Goal: Check status: Check status

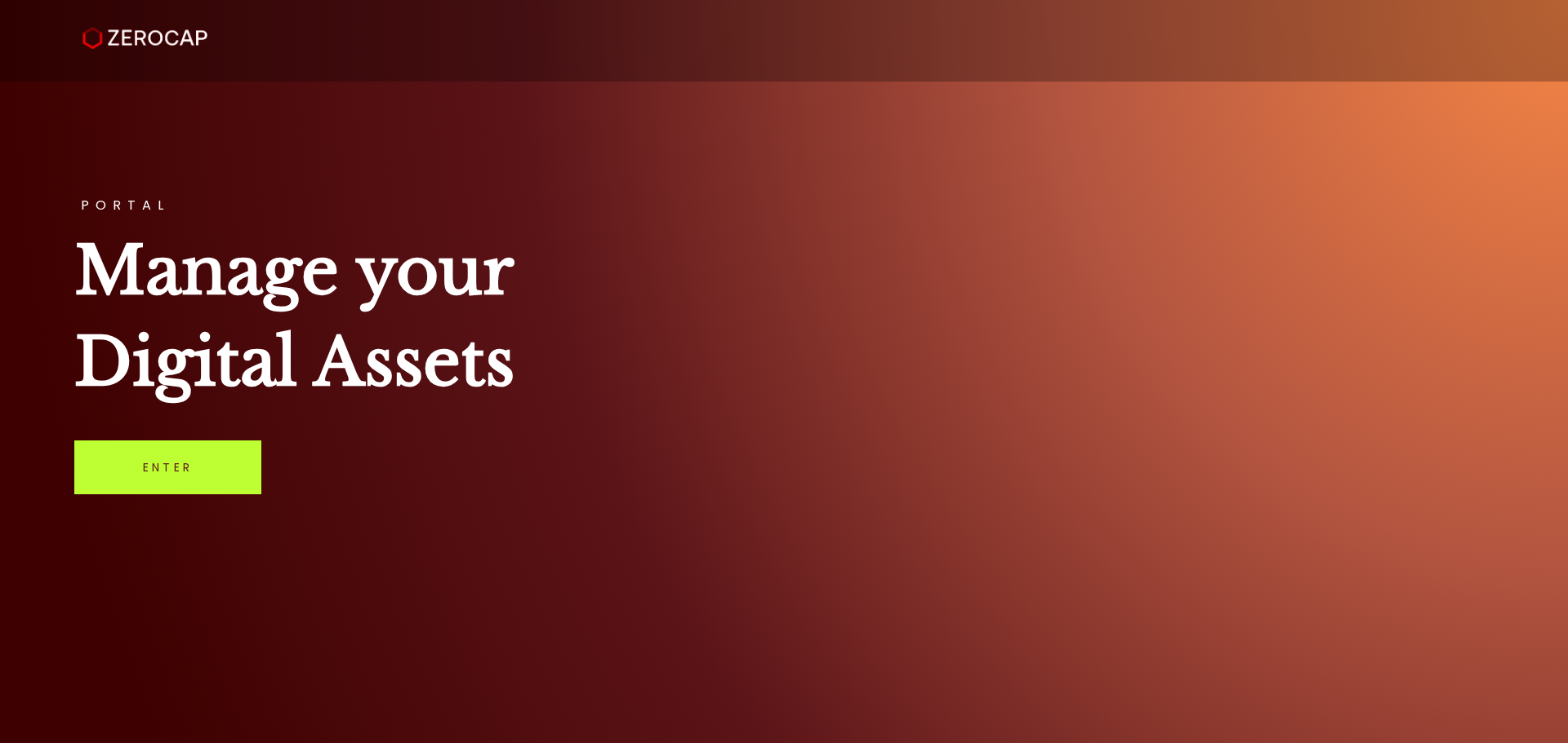
click at [117, 456] on link "Enter" at bounding box center [168, 468] width 187 height 54
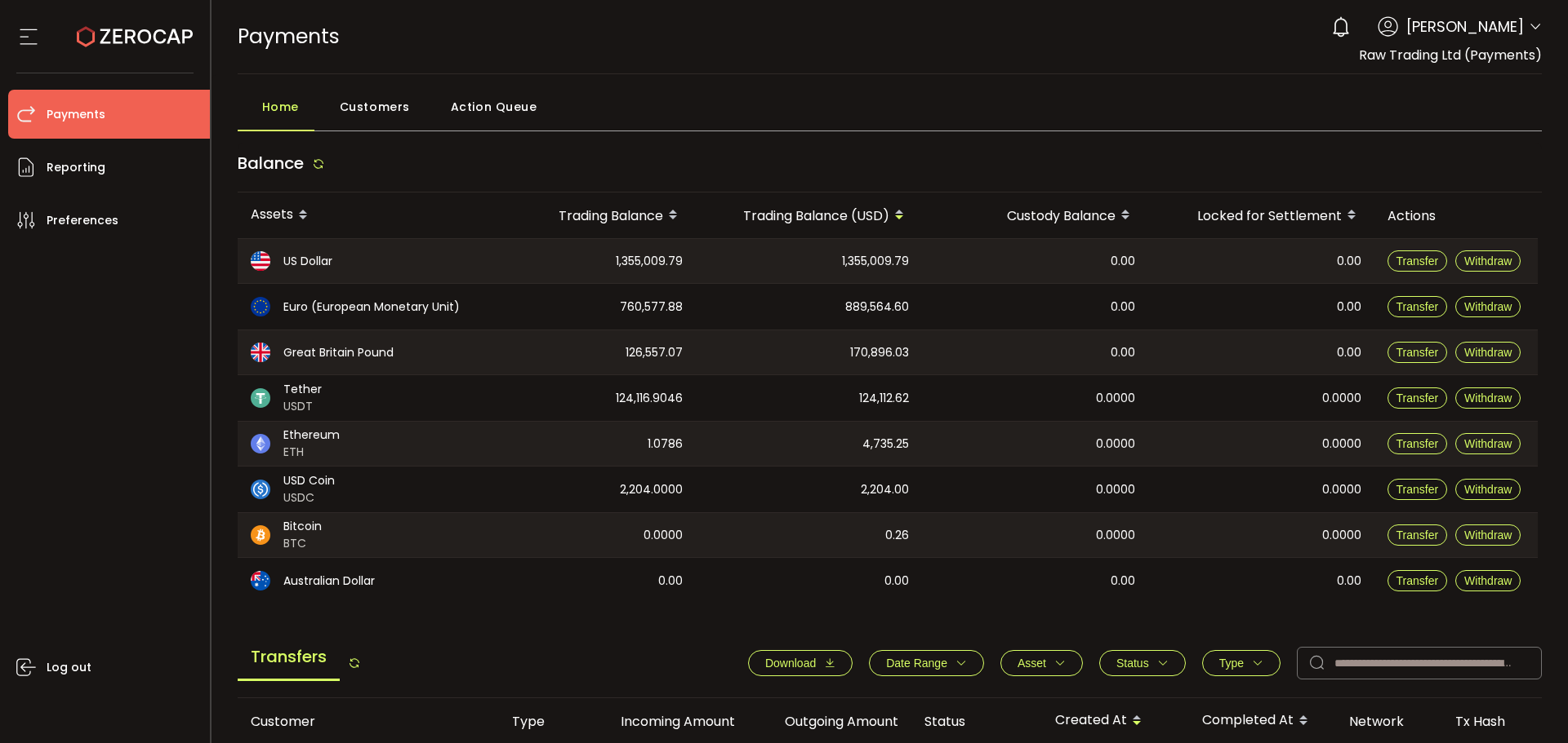
scroll to position [163, 0]
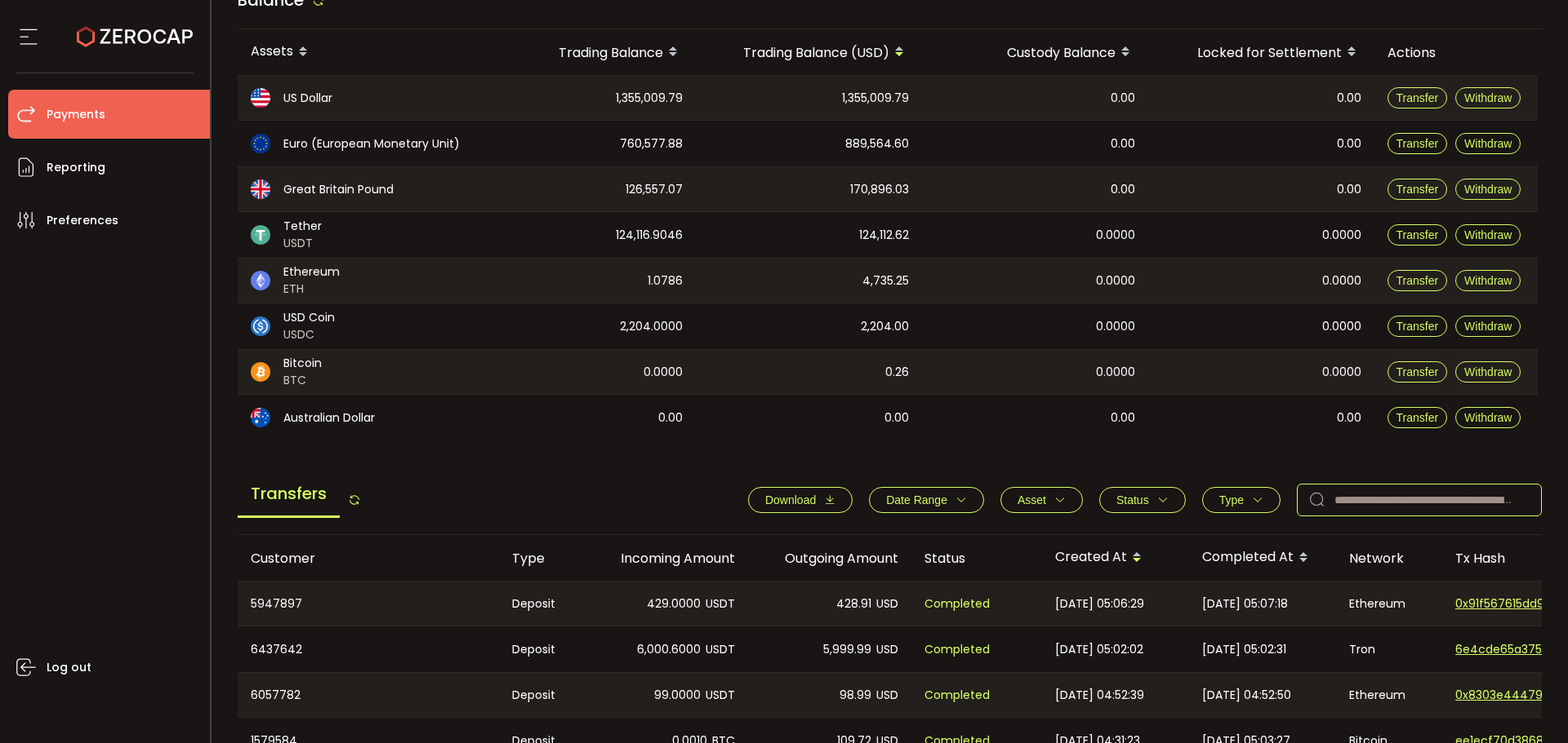
click at [1360, 493] on input "text" at bounding box center [1419, 500] width 245 height 32
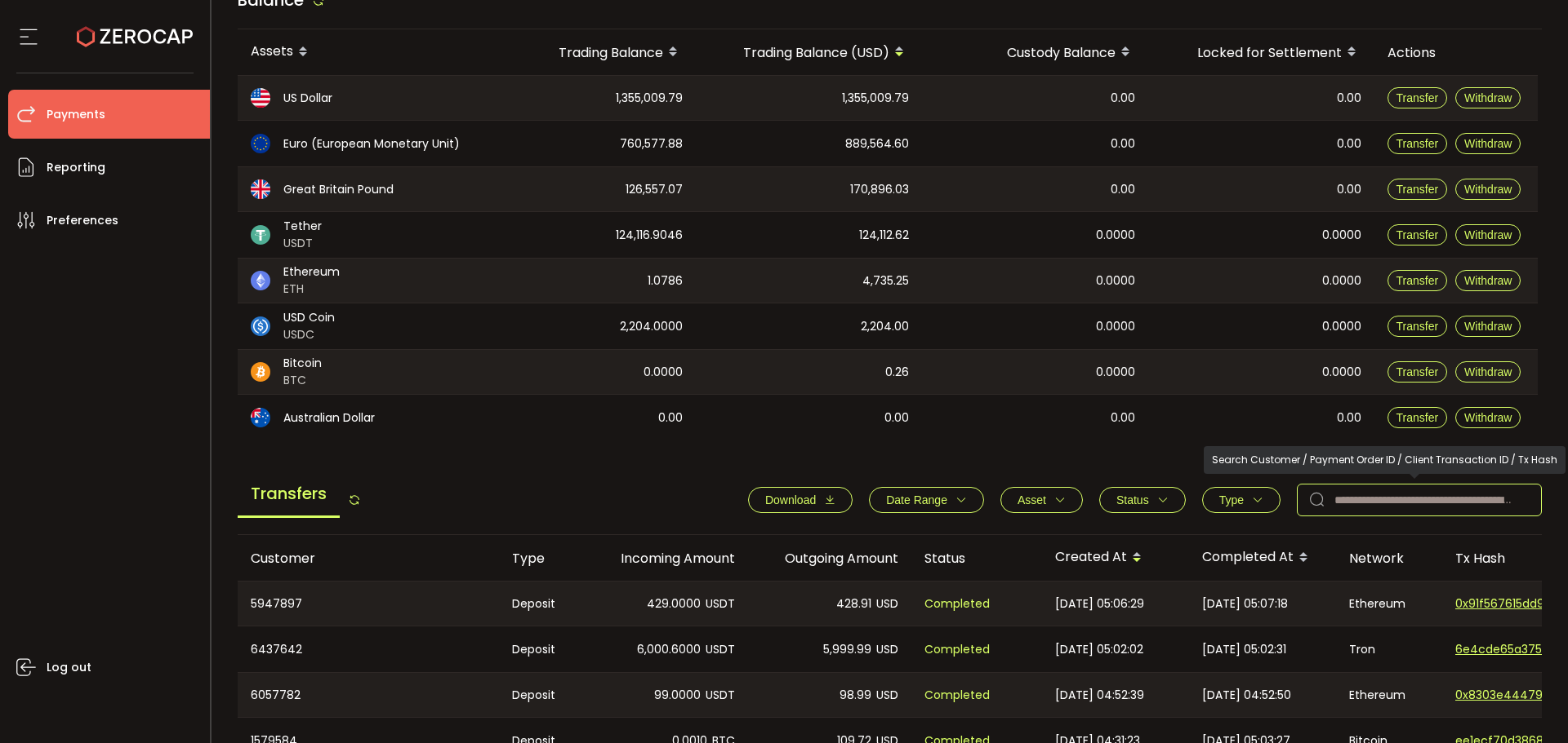
paste input "*******"
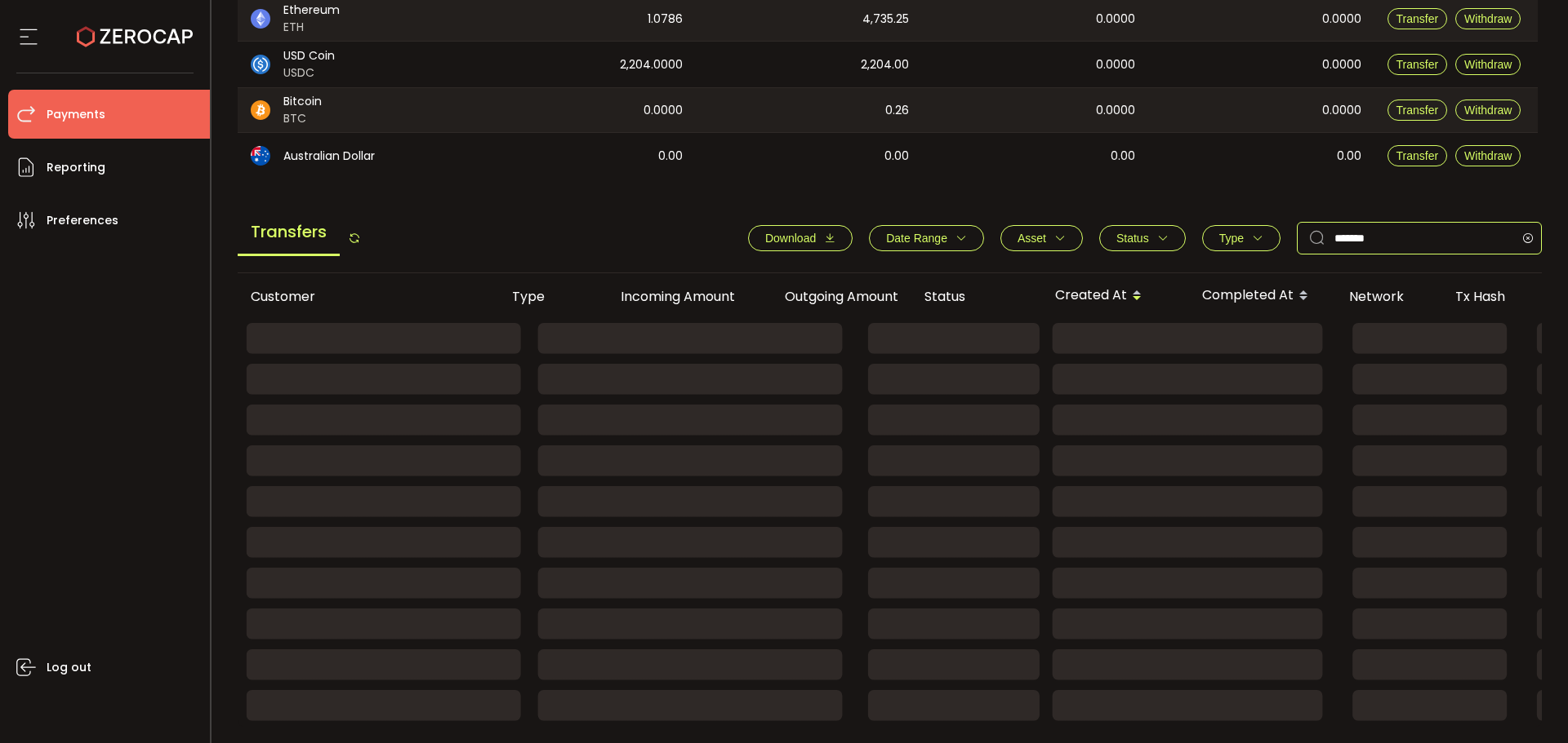
scroll to position [251, 0]
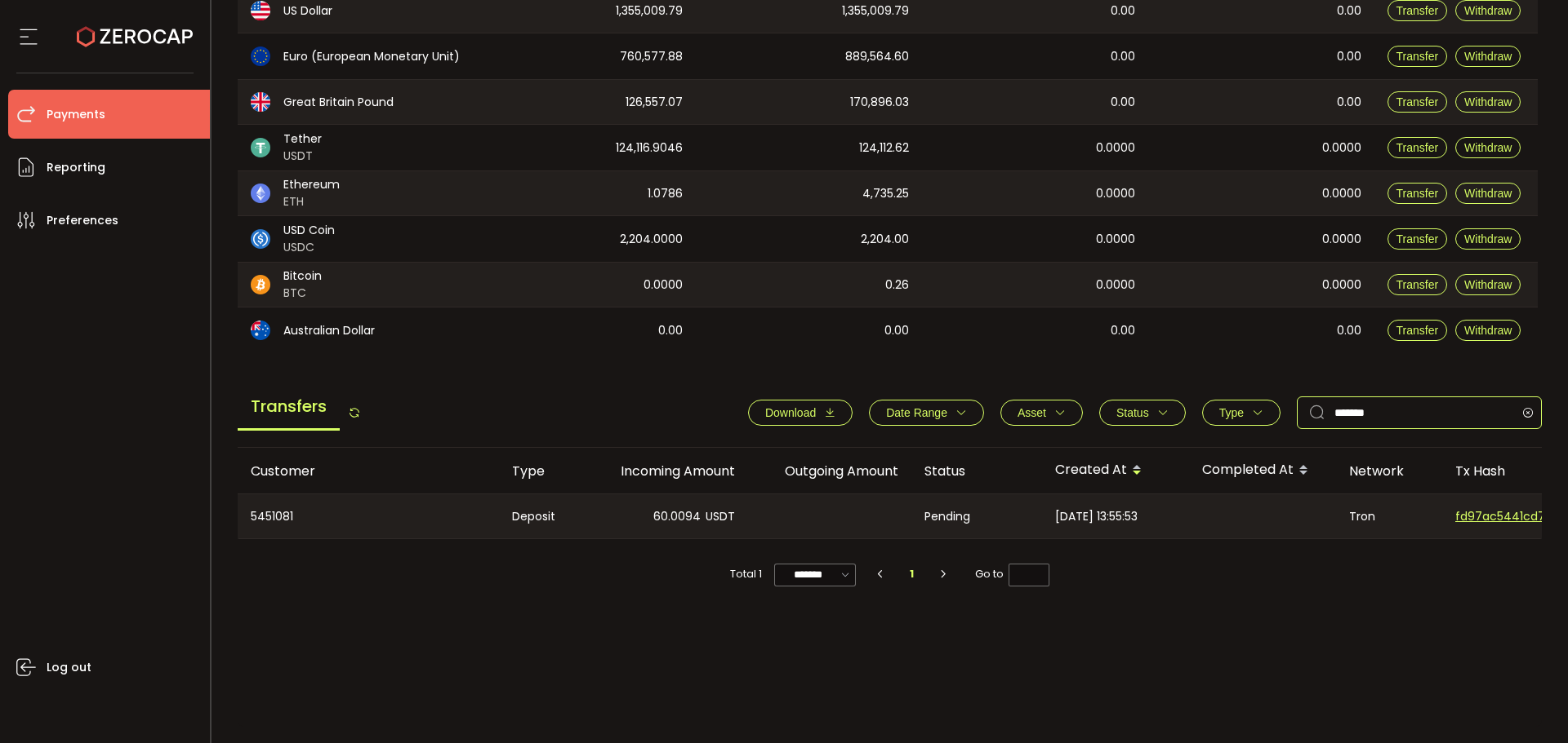
type input "*******"
click at [646, 501] on div "60.0094 USDT" at bounding box center [665, 516] width 163 height 44
click at [699, 514] on span "60.0094" at bounding box center [677, 517] width 48 height 19
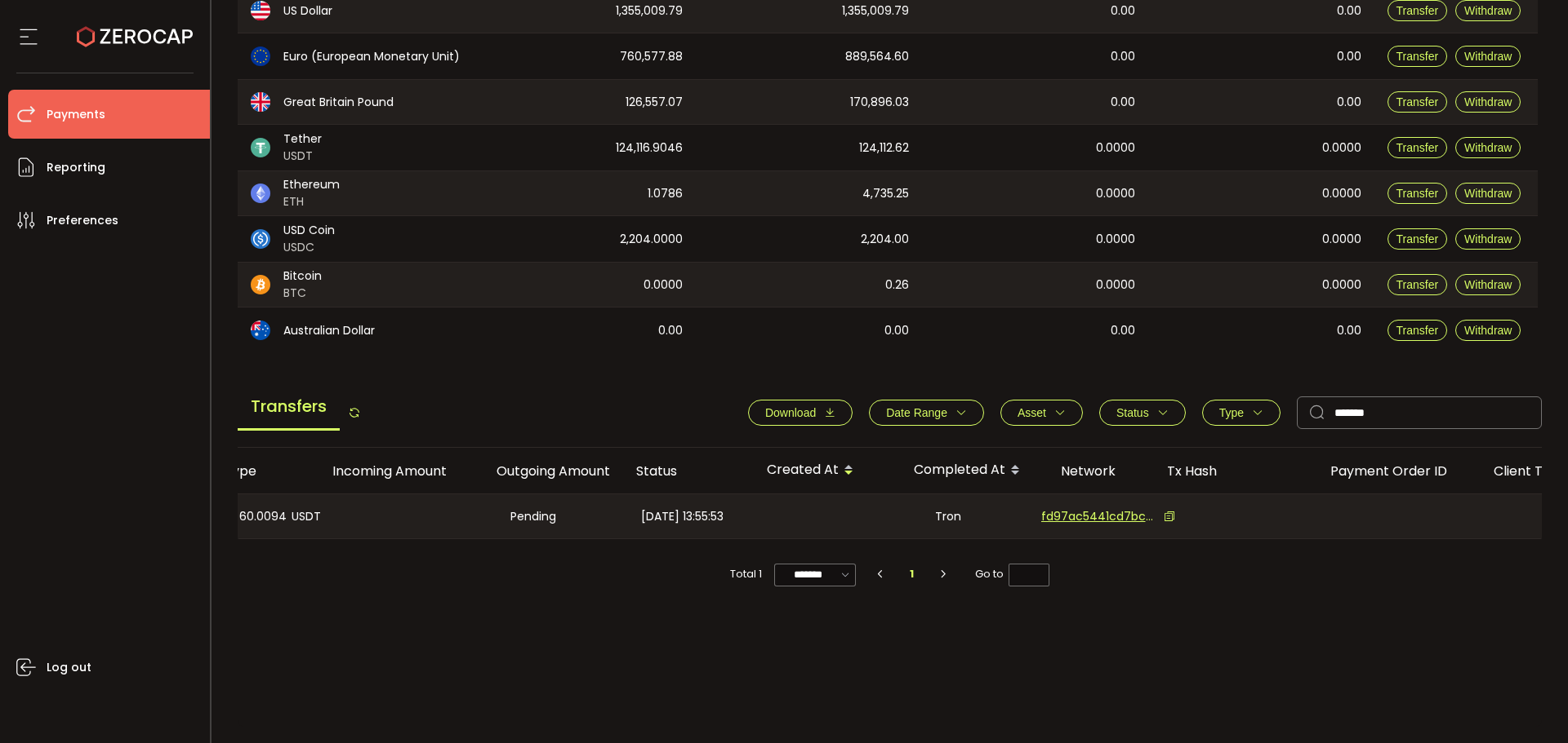
scroll to position [0, 419]
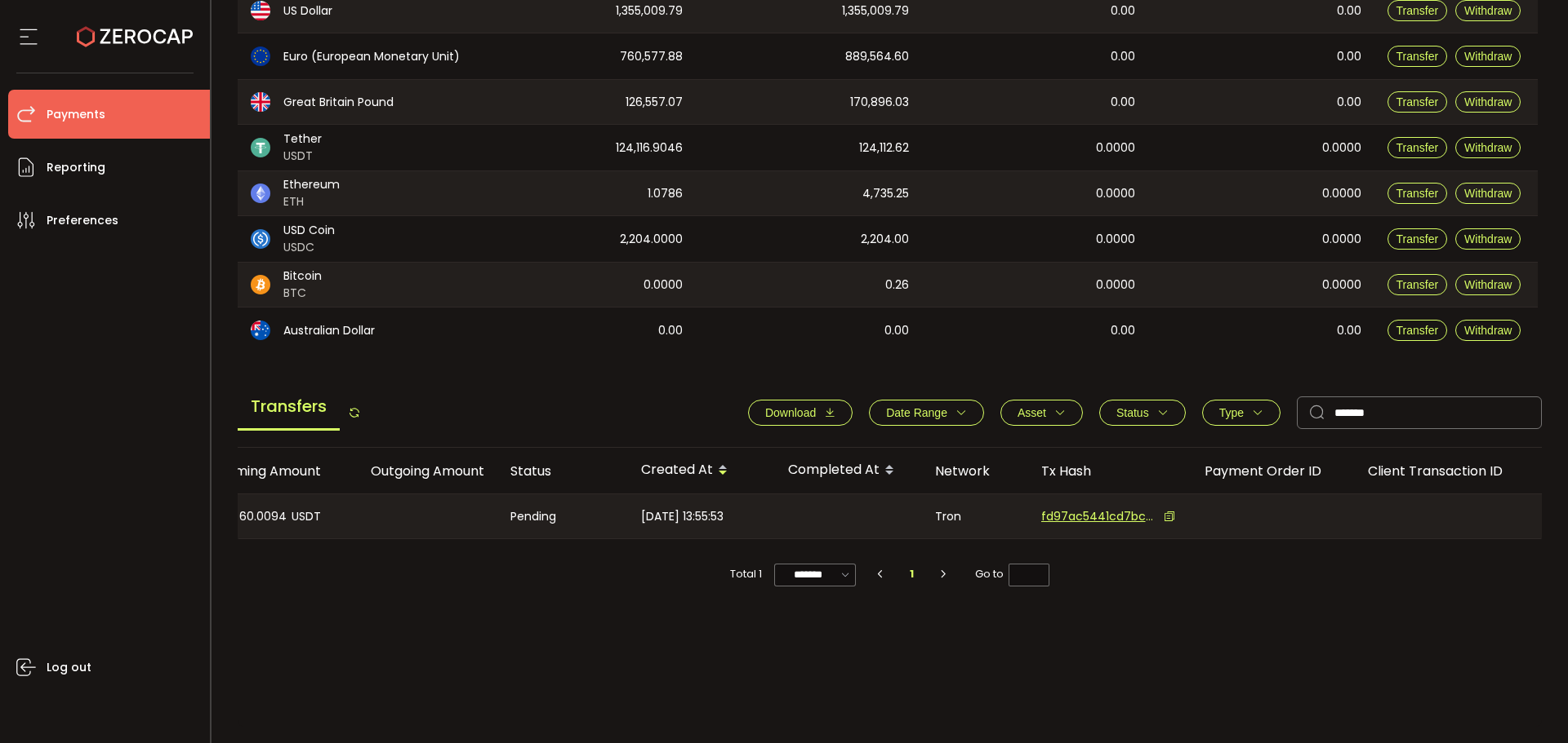
drag, startPoint x: 388, startPoint y: 612, endPoint x: 376, endPoint y: 607, distance: 13.0
click at [388, 611] on div "Customer Type Incoming Amount Outgoing Amount Status Created At Completed At Ne…" at bounding box center [889, 587] width 1305 height 279
